Goal: Information Seeking & Learning: Learn about a topic

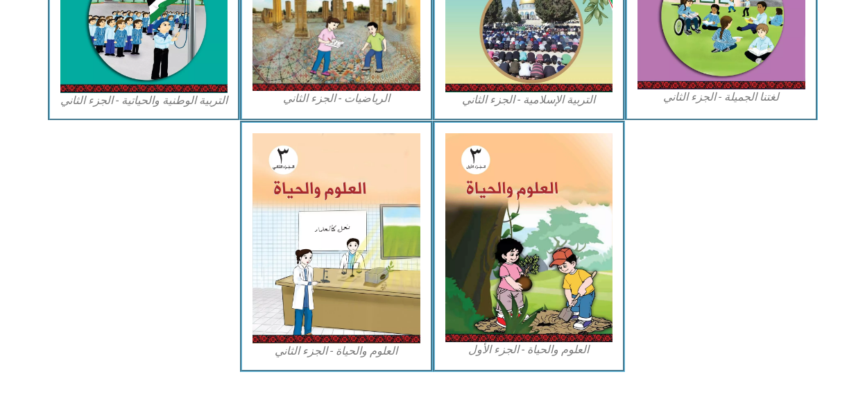
scroll to position [815, 0]
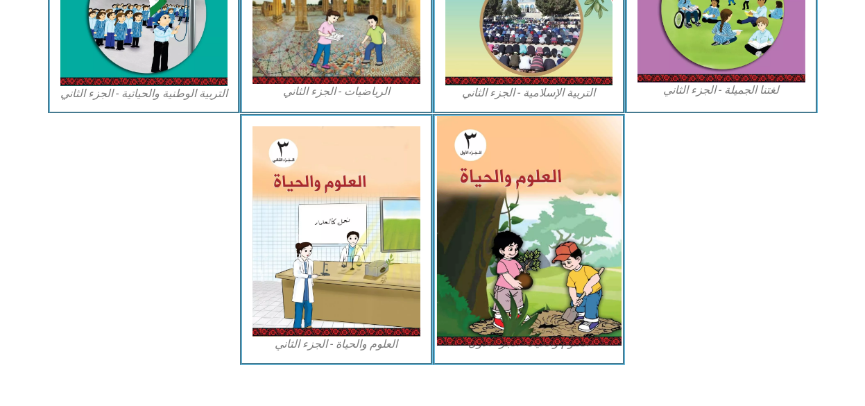
click at [532, 274] on img at bounding box center [528, 230] width 184 height 229
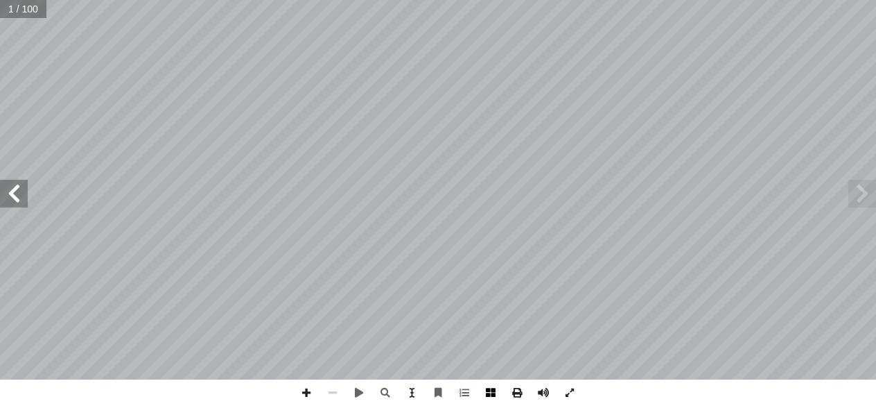
click at [494, 388] on span at bounding box center [491, 392] width 26 height 26
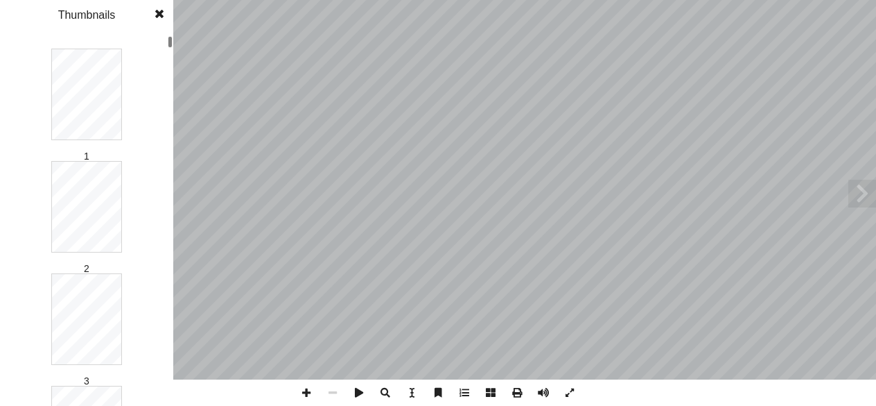
click at [494, 388] on span at bounding box center [491, 392] width 26 height 26
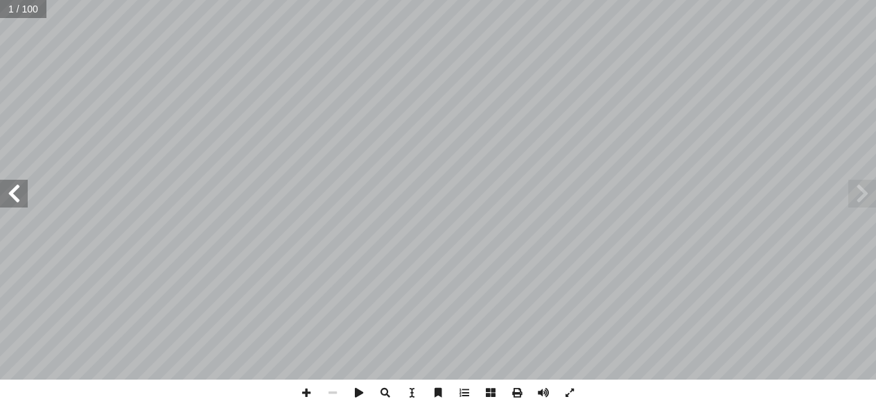
click at [494, 388] on span at bounding box center [491, 392] width 26 height 26
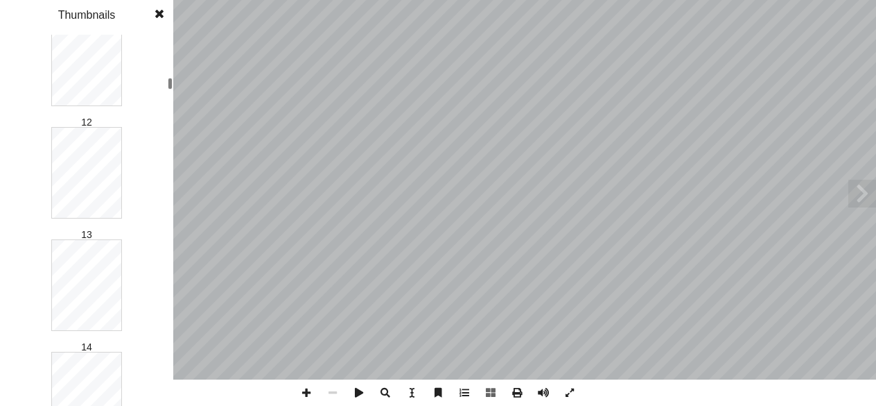
click at [163, 81] on div "1 2 3 4 5 6 7 8 9 10 11 12 13 14 15 16 17 18 19 20 21 22 23 24 25 26 27 28 29 3…" at bounding box center [86, 220] width 173 height 371
click at [173, 130] on div "العلوم والحيـاة ليف: أ ا ّ الت ُ فريق بو الرب أ ا ان د. [PERSON_NAME] أ ا . أ ا…" at bounding box center [438, 203] width 876 height 406
click at [173, 80] on div "العلوم والحيـاة ليف: أ ا ّ الت ُ فريق بو الرب أ ا ان د. [PERSON_NAME] أ ا . أ ا…" at bounding box center [438, 203] width 876 height 406
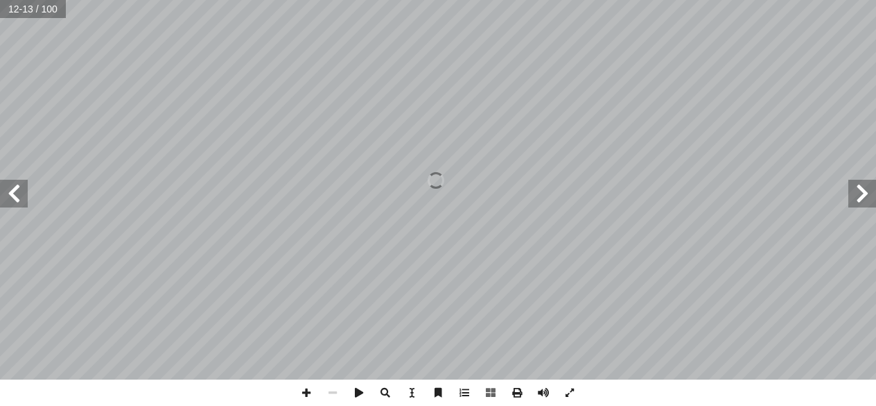
click at [26, 202] on span at bounding box center [14, 194] width 28 height 28
click at [308, 392] on span at bounding box center [306, 392] width 26 height 26
